Goal: Task Accomplishment & Management: Manage account settings

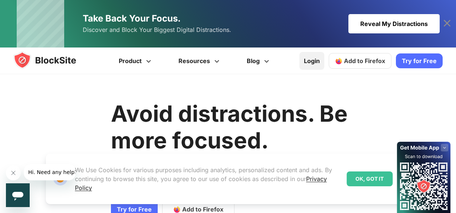
click at [315, 63] on link "Login" at bounding box center [311, 61] width 25 height 18
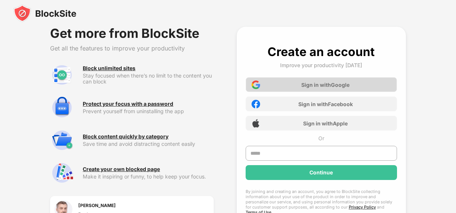
click at [310, 83] on div "Sign in with Google" at bounding box center [325, 85] width 48 height 6
click at [319, 78] on div "Sign in with Google" at bounding box center [320, 84] width 151 height 15
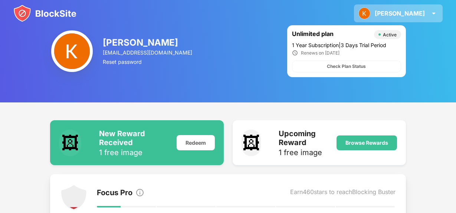
click at [414, 12] on div "Keosha" at bounding box center [400, 13] width 50 height 7
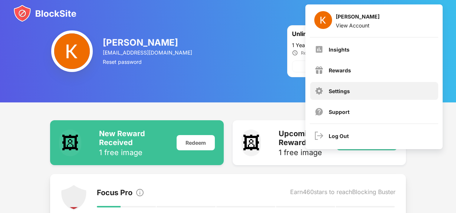
click at [384, 90] on div "Settings" at bounding box center [374, 91] width 128 height 18
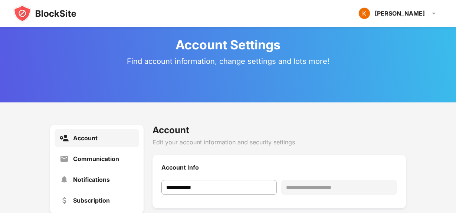
scroll to position [27, 0]
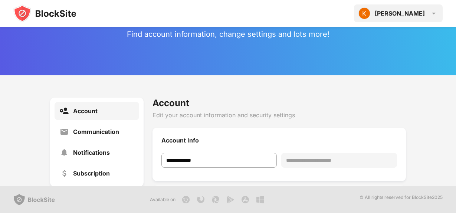
click at [407, 20] on div "Keosha Keosha Shanta View Account Insights Rewards Settings Support Log Out" at bounding box center [398, 13] width 89 height 18
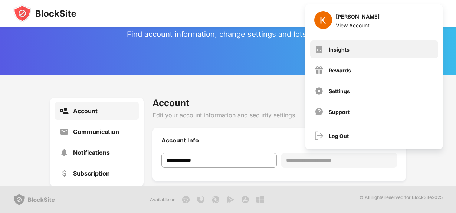
click at [384, 56] on div "Insights" at bounding box center [374, 49] width 128 height 18
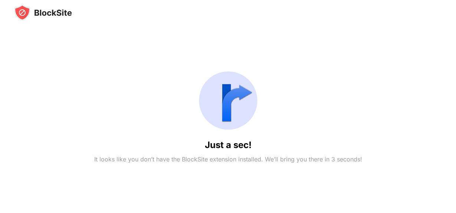
scroll to position [27, 0]
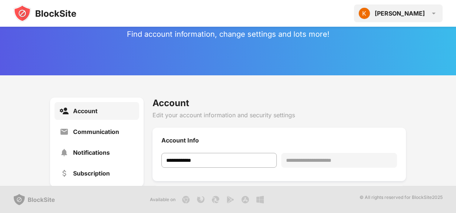
click at [415, 19] on div "Keosha Keosha Shanta View Account Insights Rewards Settings Support Log Out" at bounding box center [398, 13] width 89 height 18
